Goal: Task Accomplishment & Management: Manage account settings

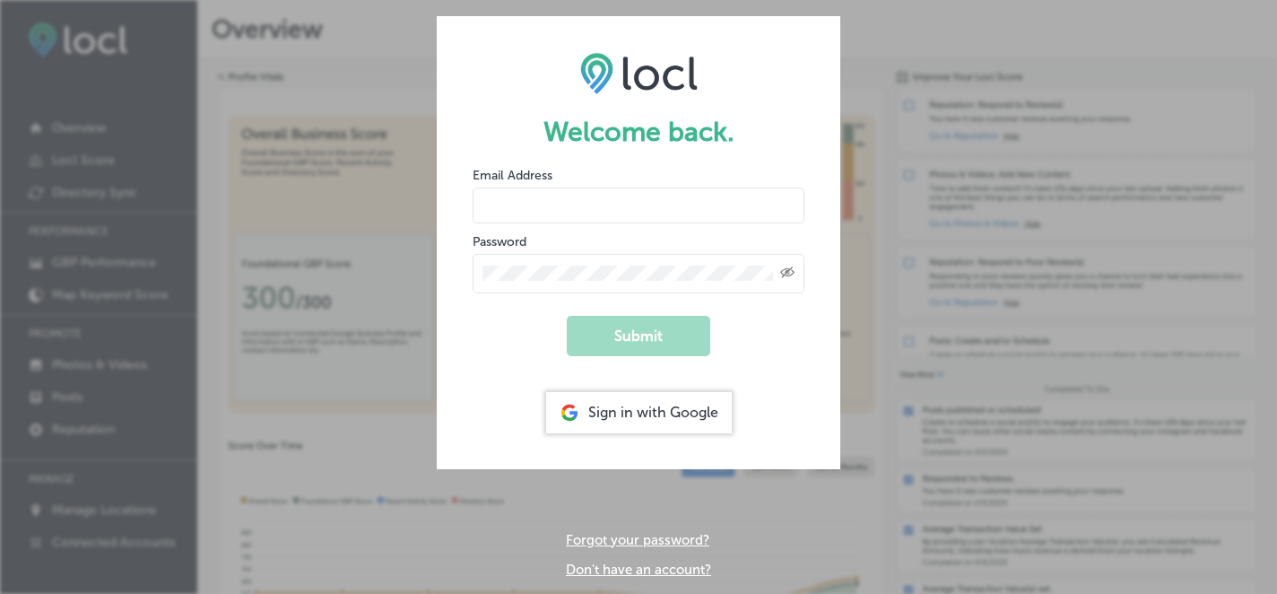
click at [535, 208] on input "email" at bounding box center [639, 205] width 332 height 36
type input "[EMAIL_ADDRESS][DOMAIN_NAME]"
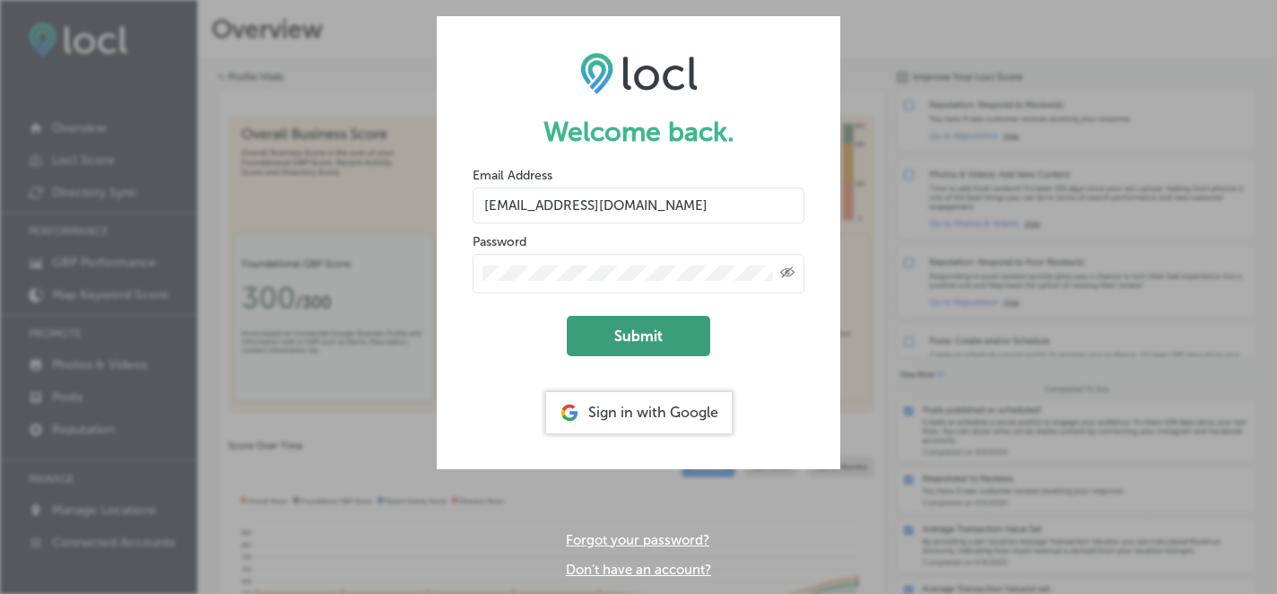
click at [644, 353] on button "Submit" at bounding box center [639, 336] width 144 height 40
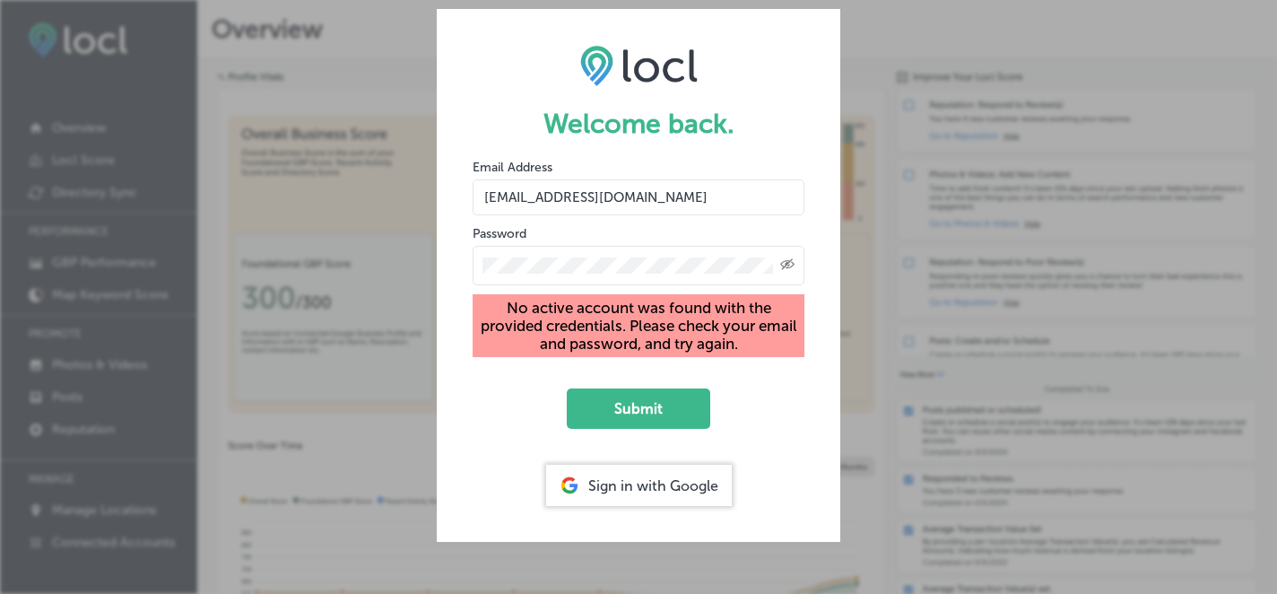
click at [784, 260] on icon "Created with Sketch." at bounding box center [787, 264] width 14 height 12
click at [639, 409] on button "Submit" at bounding box center [639, 408] width 144 height 40
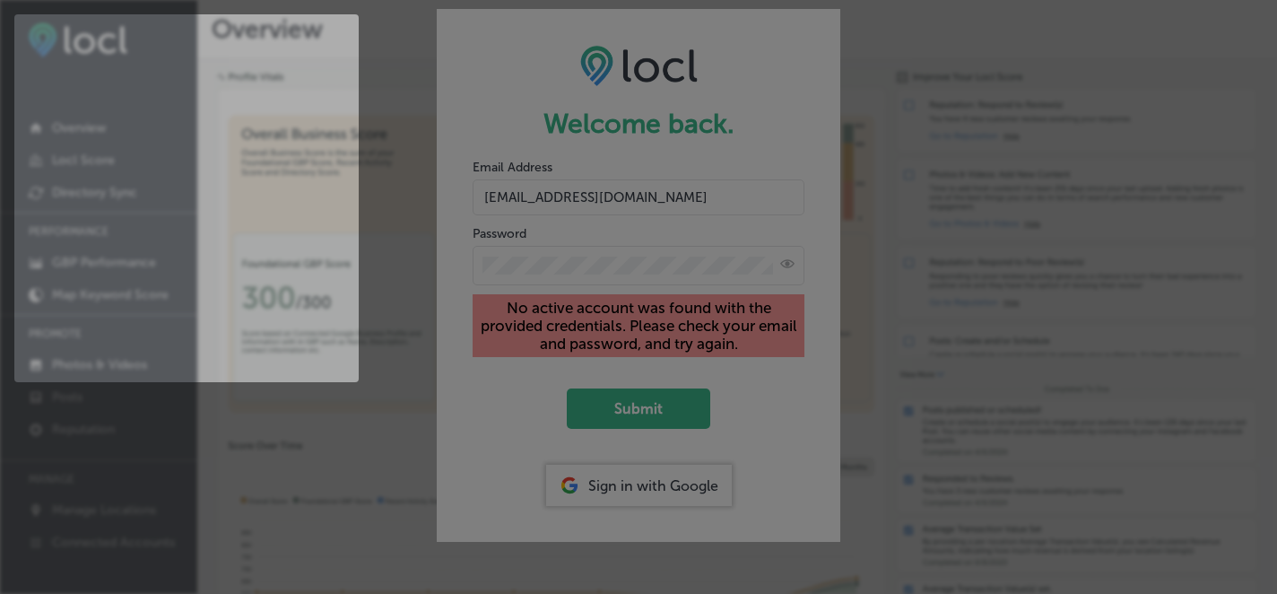
click at [461, 263] on html "iconmonstr-menu-thin copy Created with Sketch. Overview Locl Score Directory Sy…" at bounding box center [638, 297] width 1277 height 594
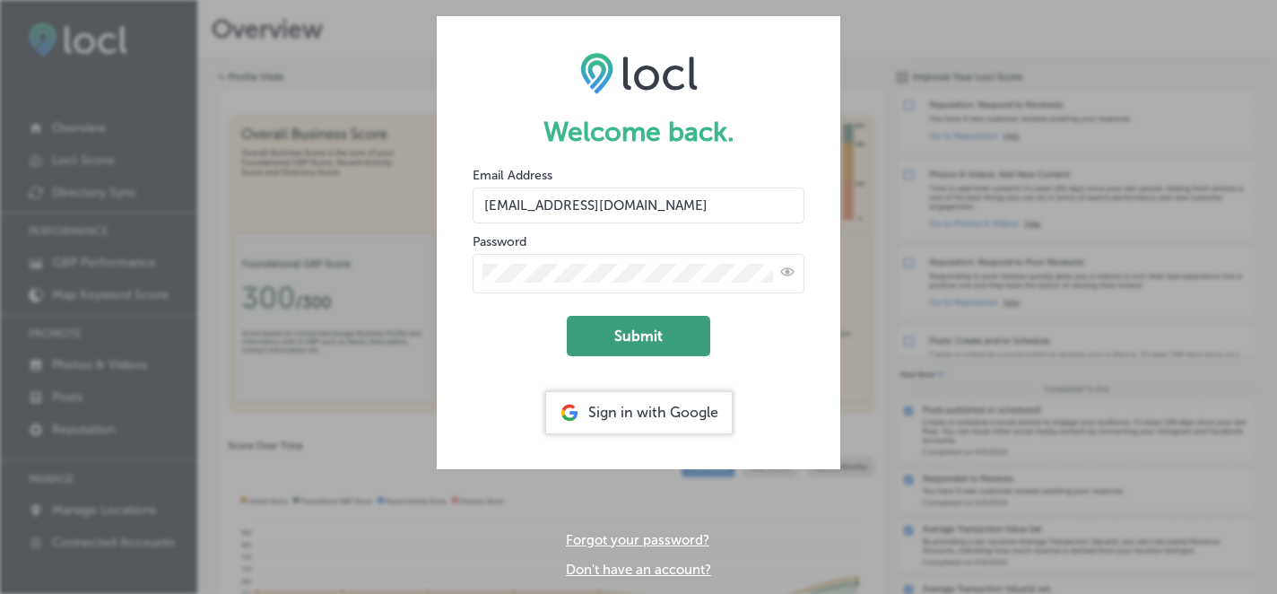
click at [634, 353] on button "Submit" at bounding box center [639, 336] width 144 height 40
click at [514, 344] on form "Welcome back. Email Address info@florenceartefacts.com Password Submit Sign in …" at bounding box center [639, 242] width 404 height 452
click at [650, 339] on button "Submit" at bounding box center [639, 336] width 144 height 40
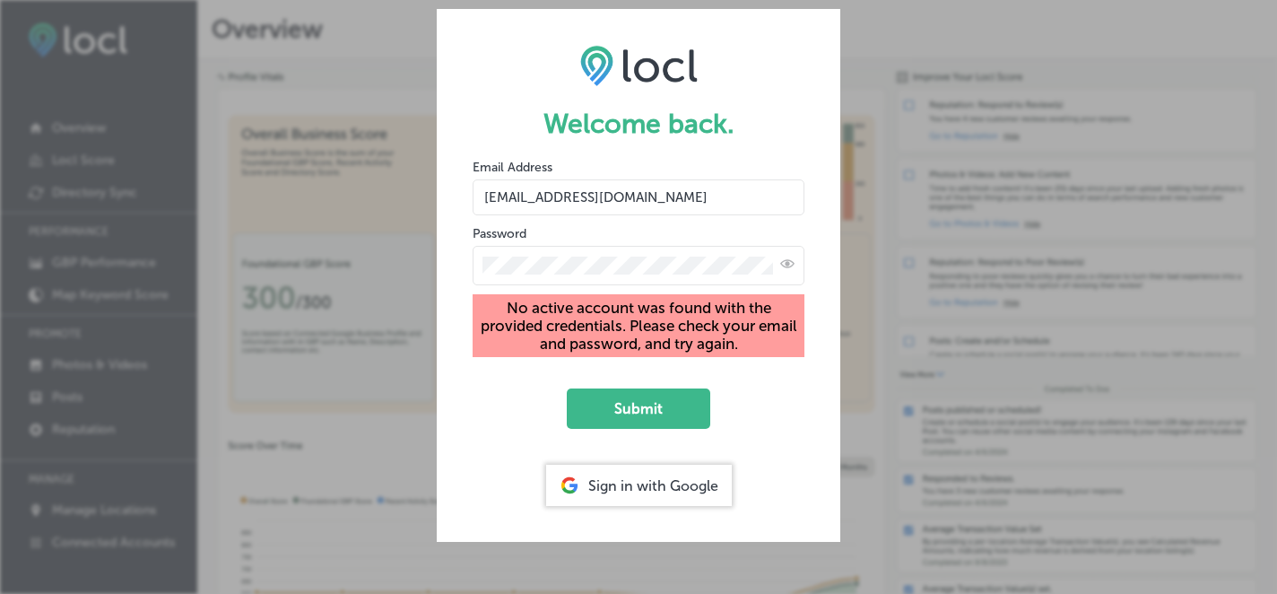
click at [649, 487] on div "Sign in with Google" at bounding box center [639, 485] width 186 height 41
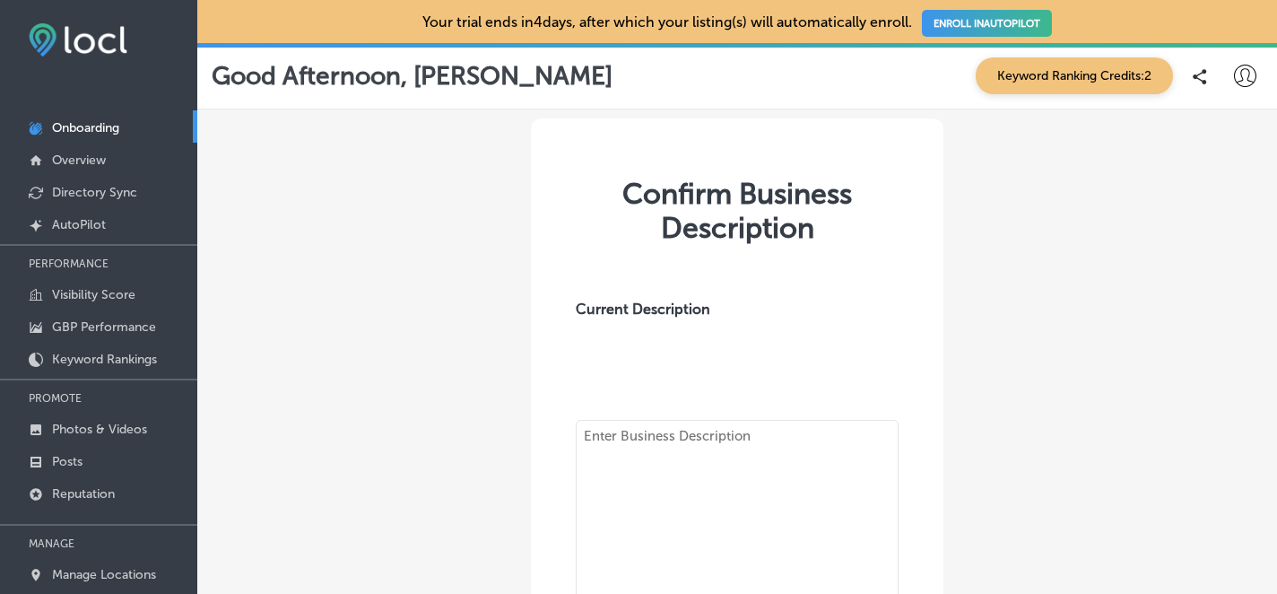
type textarea "Located in the heart of [GEOGRAPHIC_DATA]’s beautiful [GEOGRAPHIC_DATA], ARTEFA…"
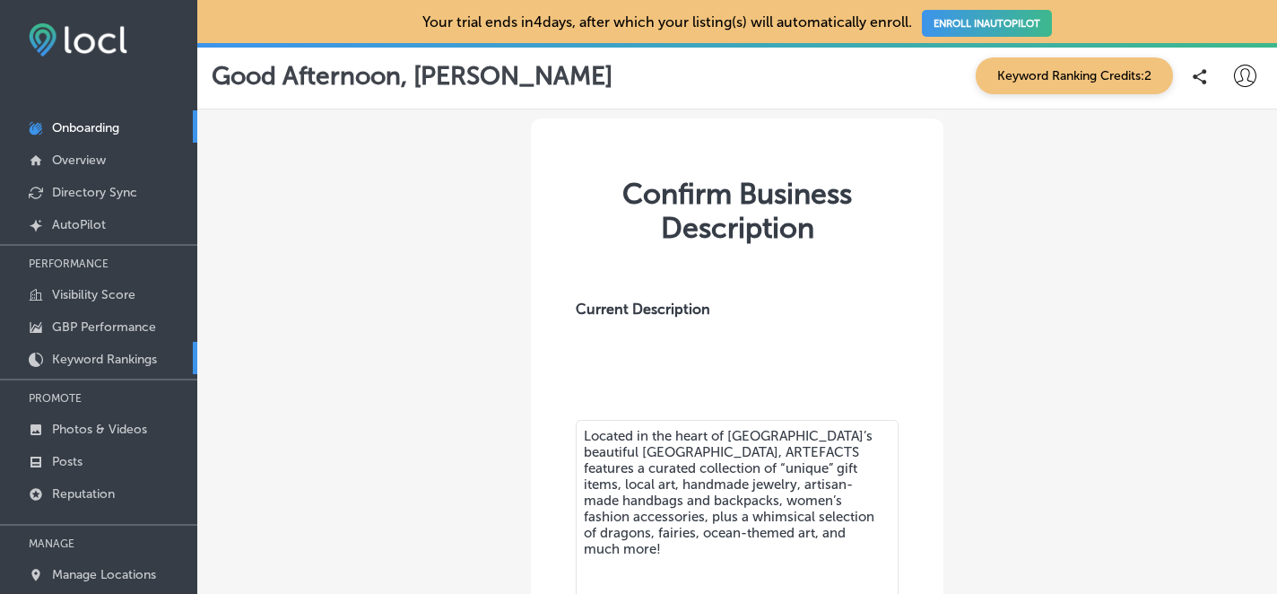
click at [111, 352] on p "Keyword Rankings" at bounding box center [104, 359] width 105 height 15
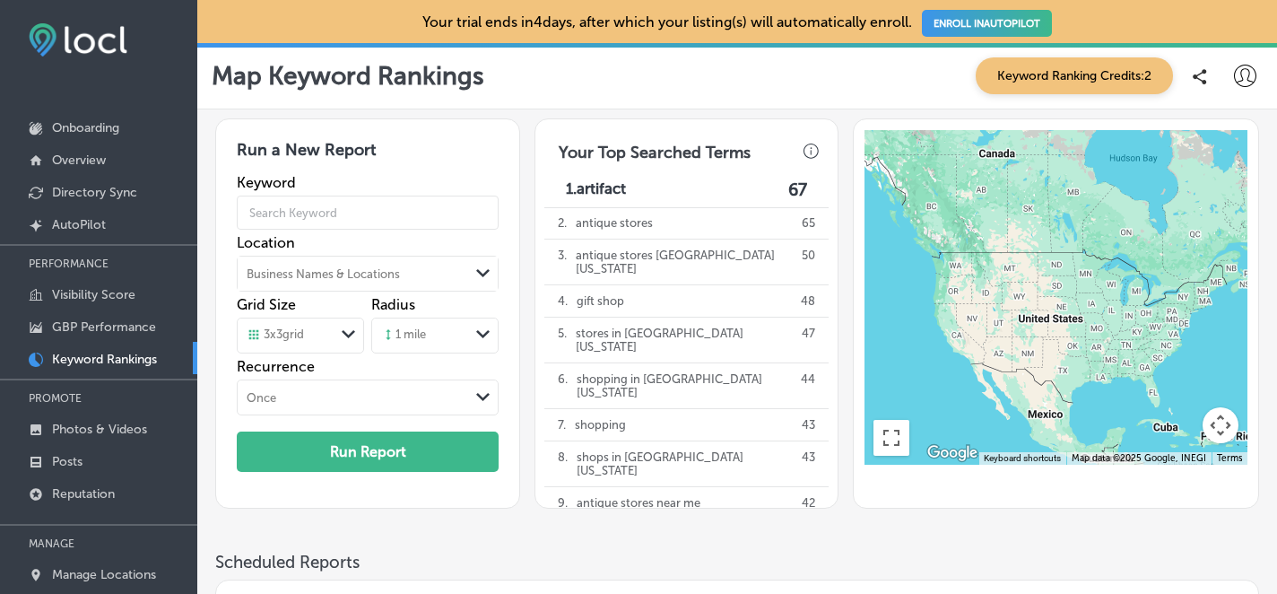
click at [1249, 74] on icon at bounding box center [1245, 76] width 22 height 22
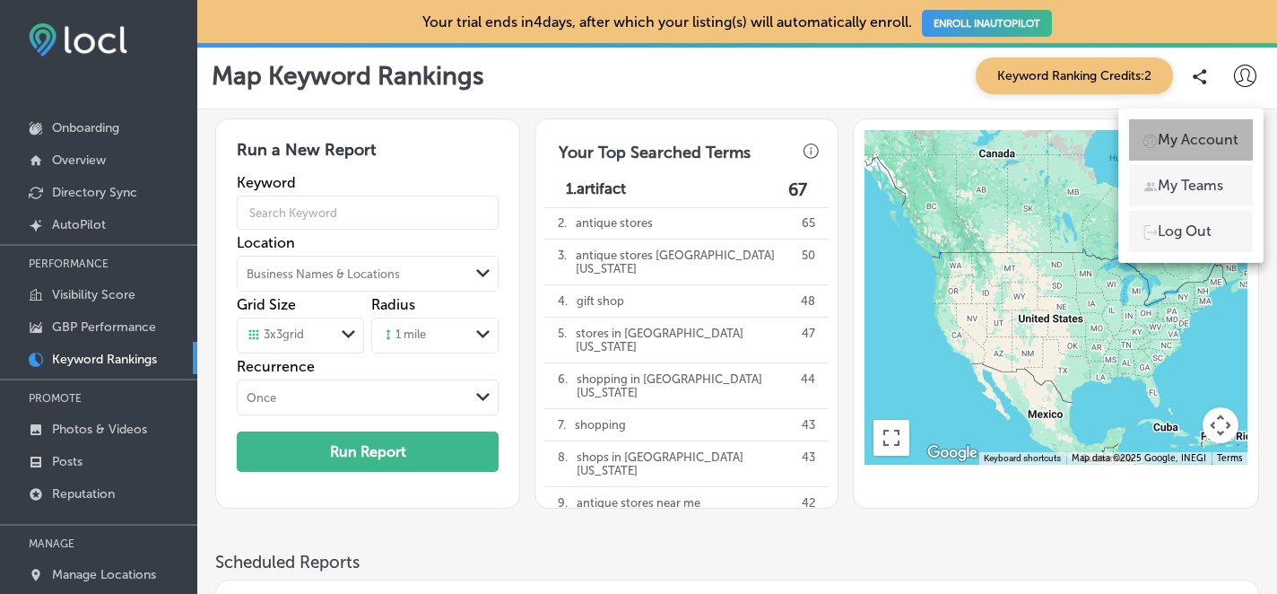
click at [1185, 146] on p "My Account" at bounding box center [1198, 140] width 81 height 22
select select "US"
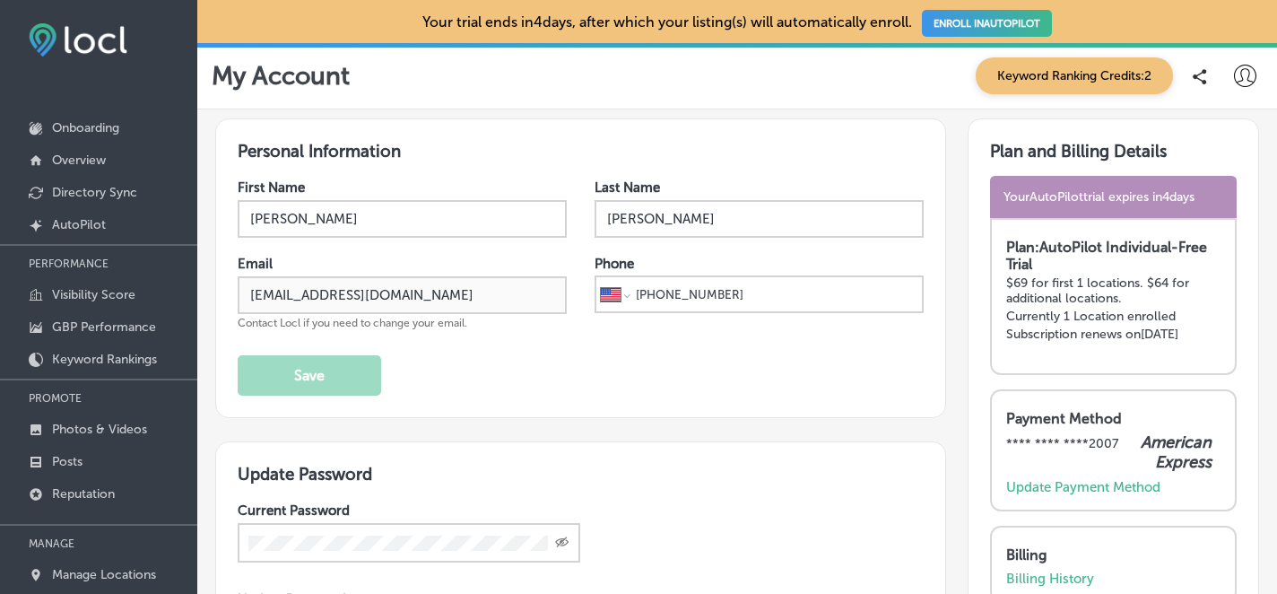
click at [1127, 205] on div "Your AutoPilot trial expires [DATE]" at bounding box center [1113, 197] width 247 height 42
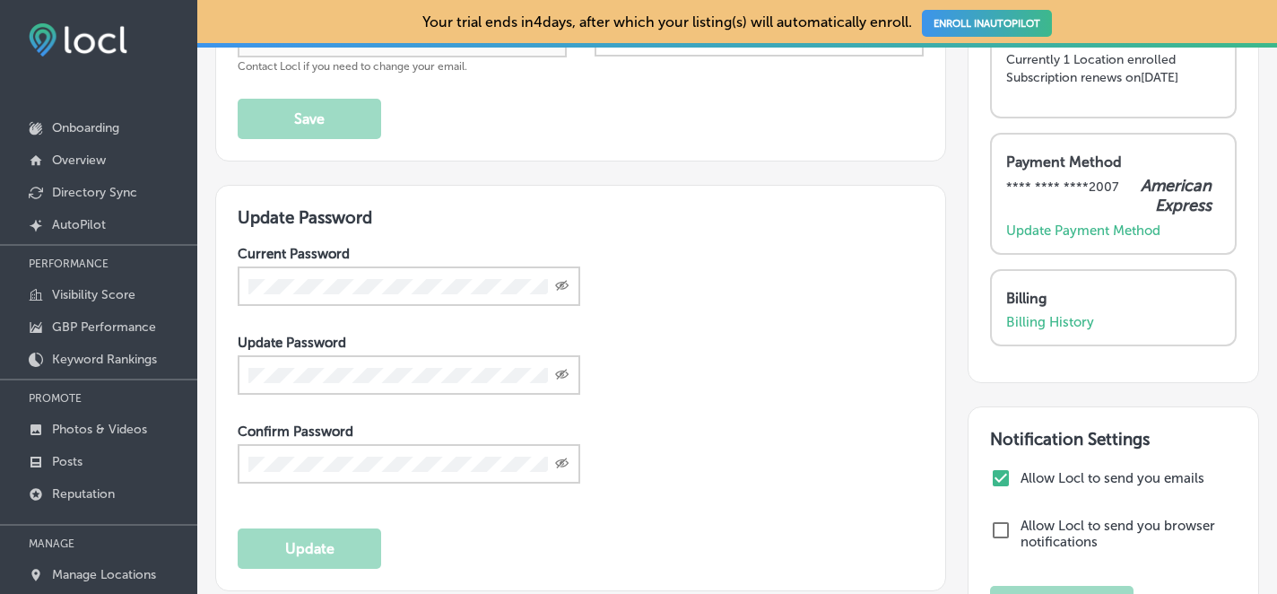
scroll to position [264, 0]
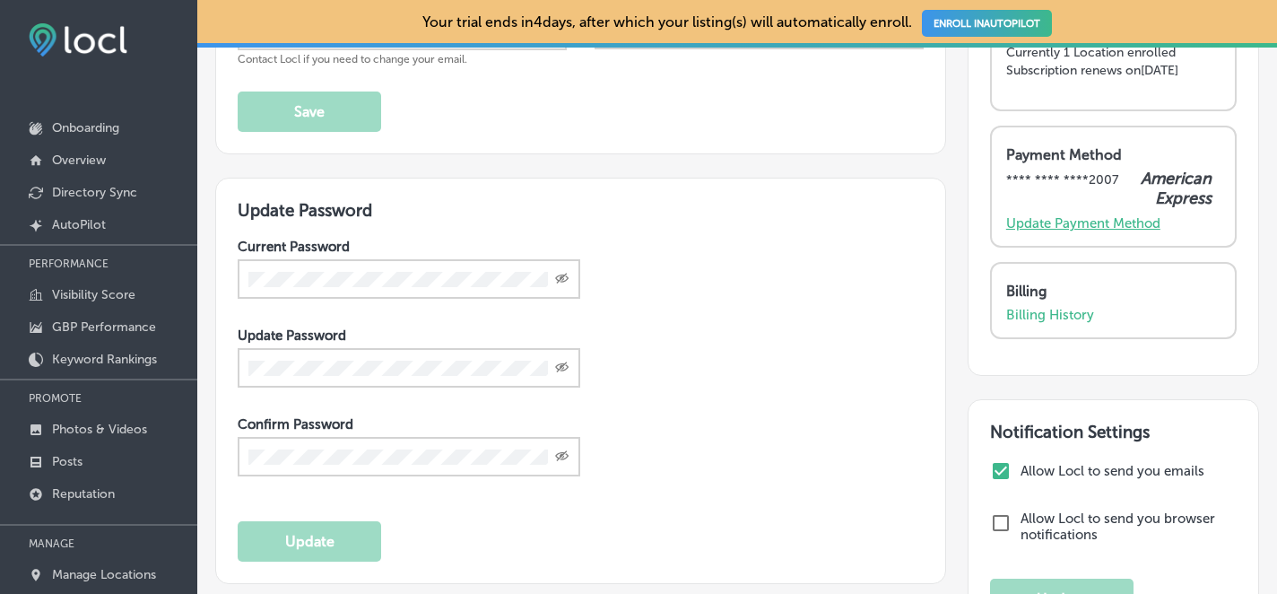
click at [1114, 223] on p "Update Payment Method" at bounding box center [1083, 223] width 154 height 16
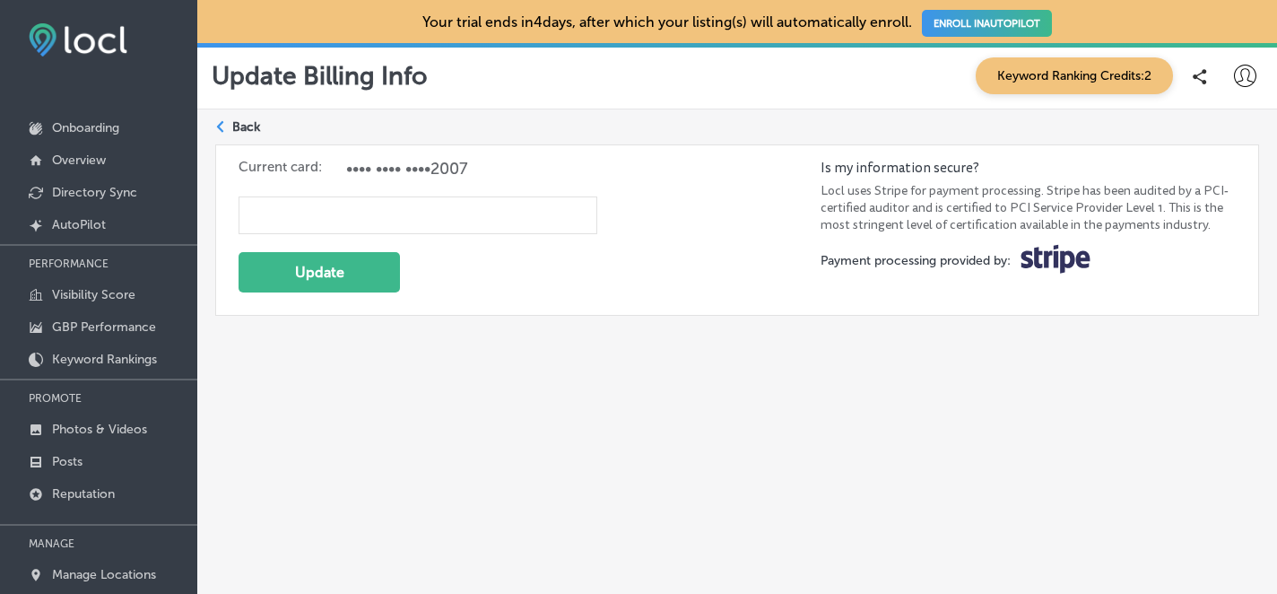
select select "US"
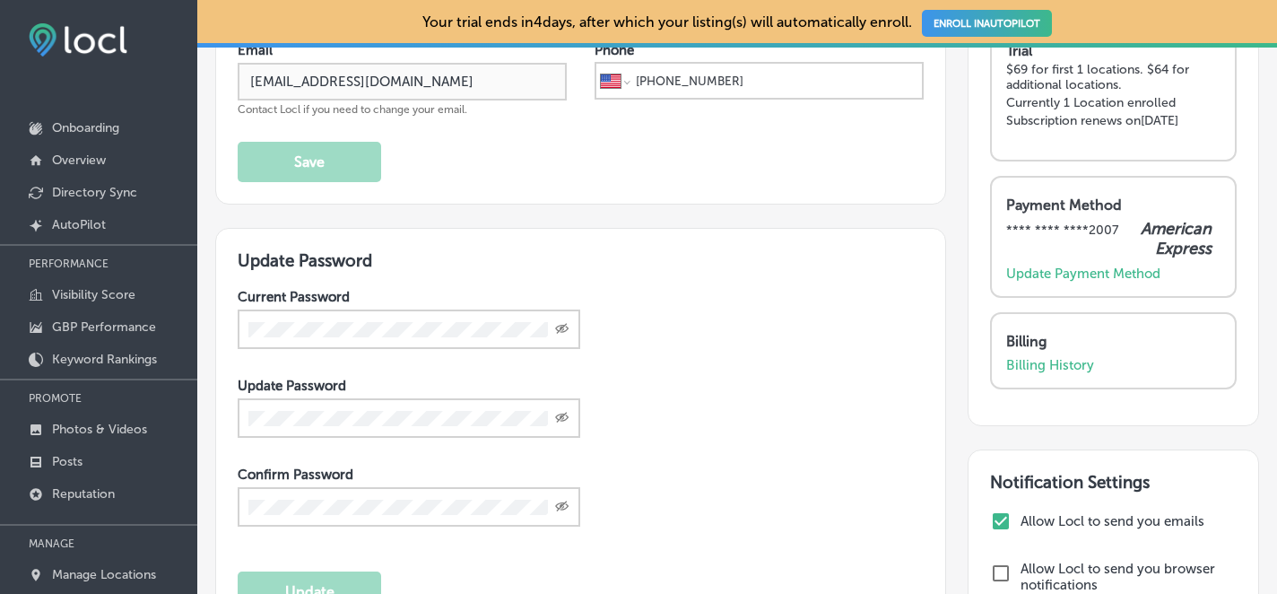
scroll to position [213, 0]
click at [1072, 367] on p "Billing History" at bounding box center [1050, 366] width 88 height 16
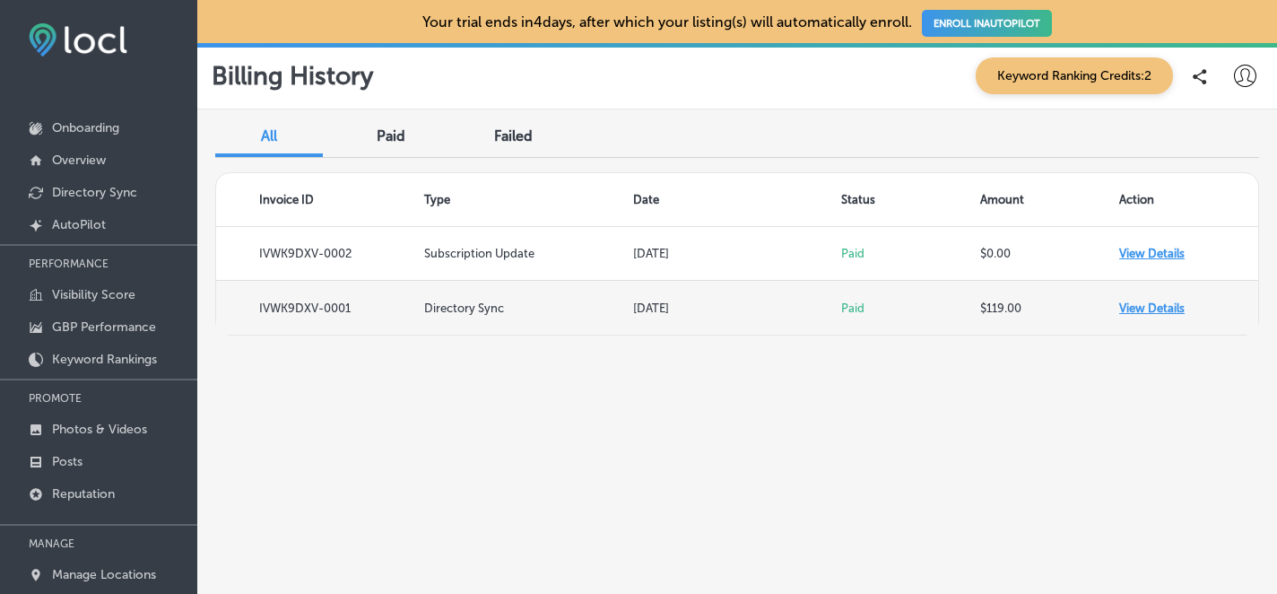
click at [1155, 311] on td "View Details" at bounding box center [1188, 308] width 139 height 54
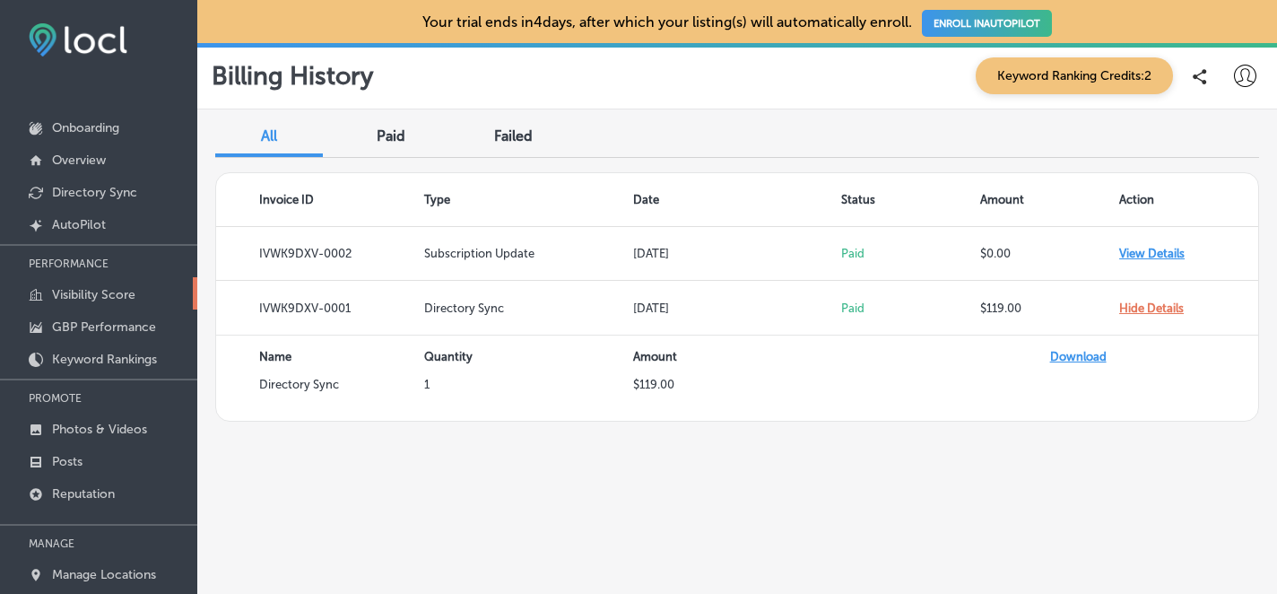
click at [110, 294] on p "Visibility Score" at bounding box center [93, 294] width 83 height 15
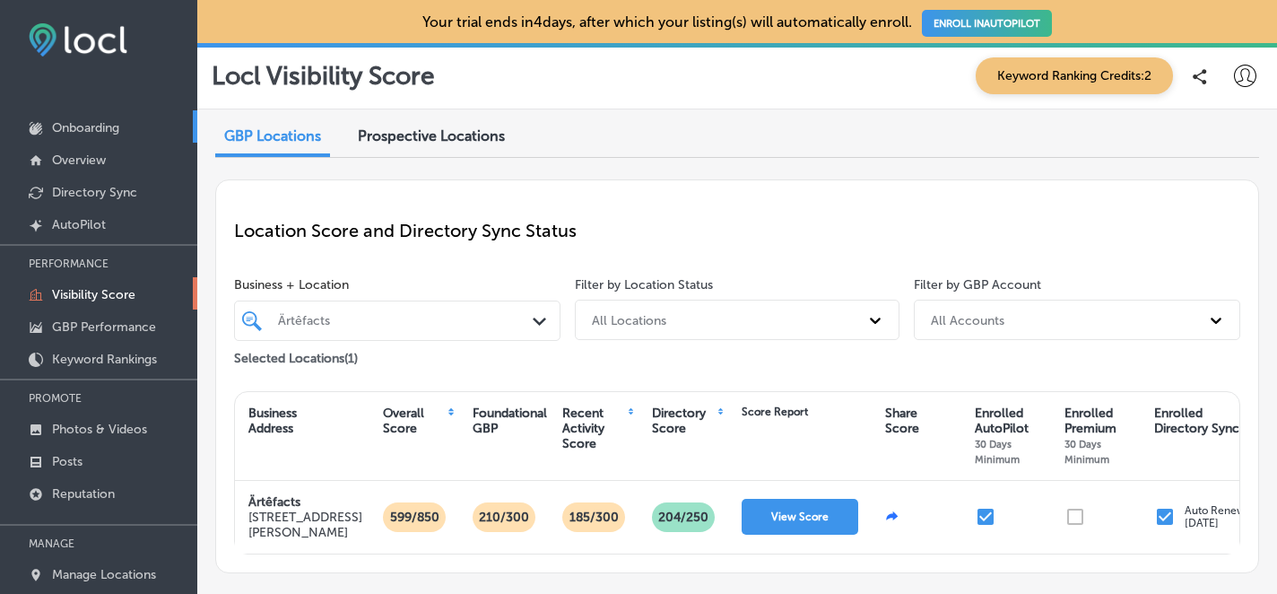
click at [97, 129] on p "Onboarding" at bounding box center [85, 127] width 67 height 15
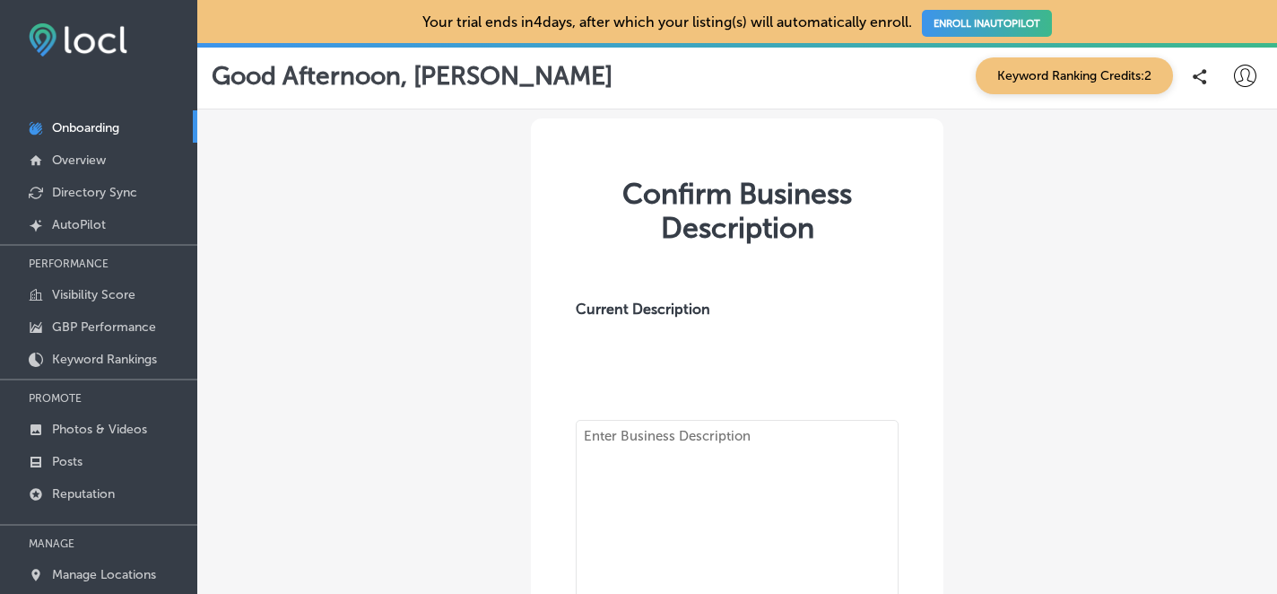
type textarea "Located in the heart of [GEOGRAPHIC_DATA]’s beautiful [GEOGRAPHIC_DATA], ARTEFA…"
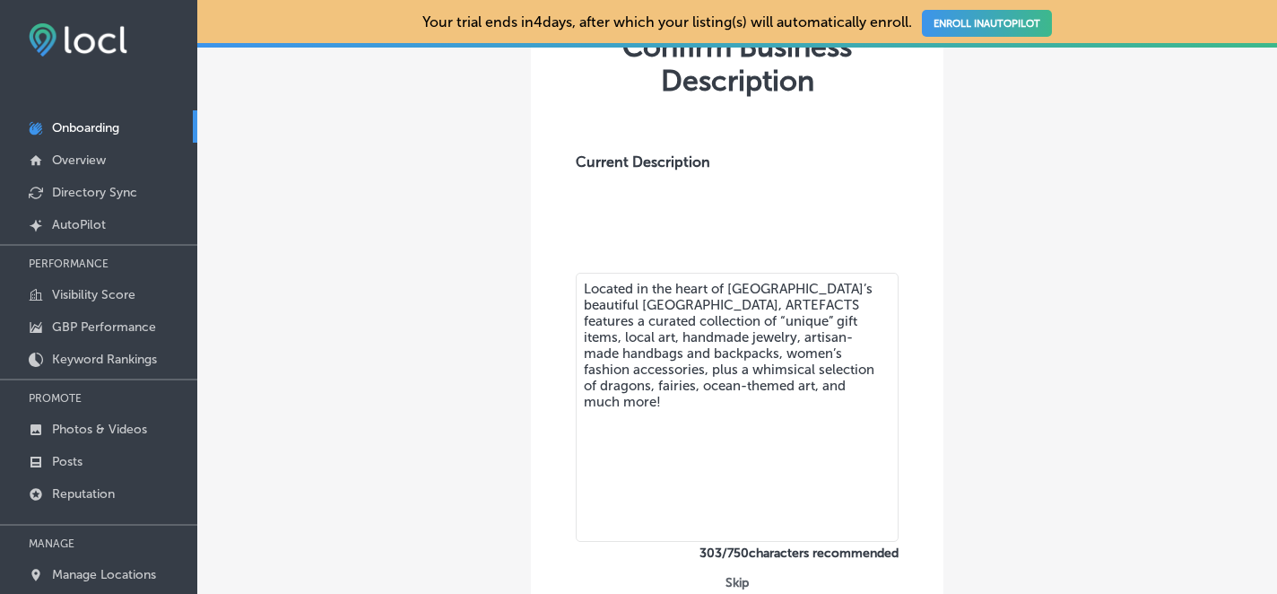
scroll to position [303, 0]
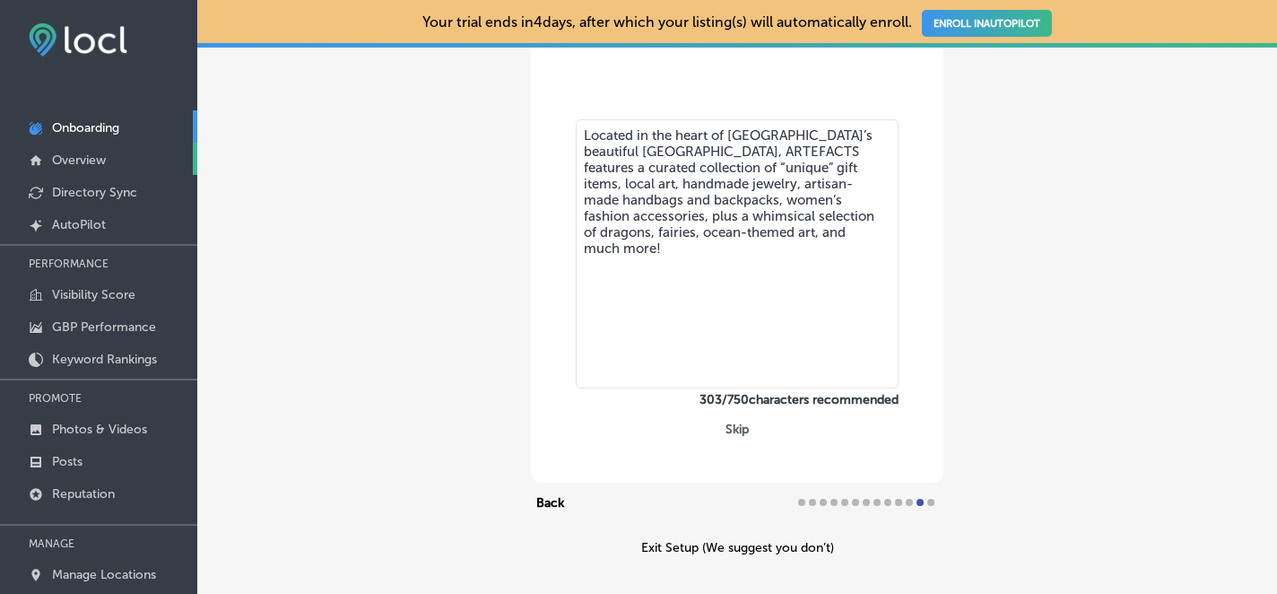
click at [91, 152] on p "Overview" at bounding box center [79, 159] width 54 height 15
